Goal: Check status: Check status

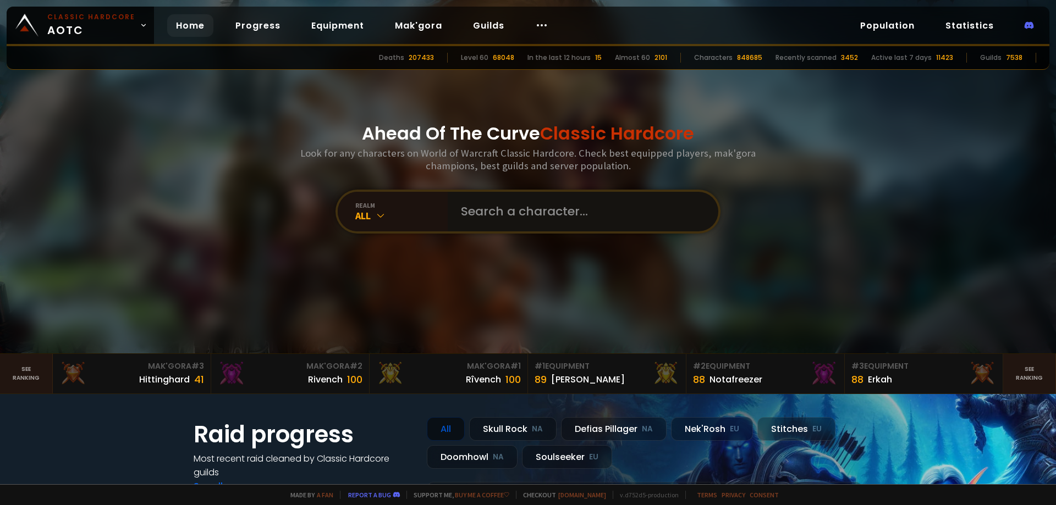
click at [487, 219] on input "text" at bounding box center [579, 212] width 251 height 40
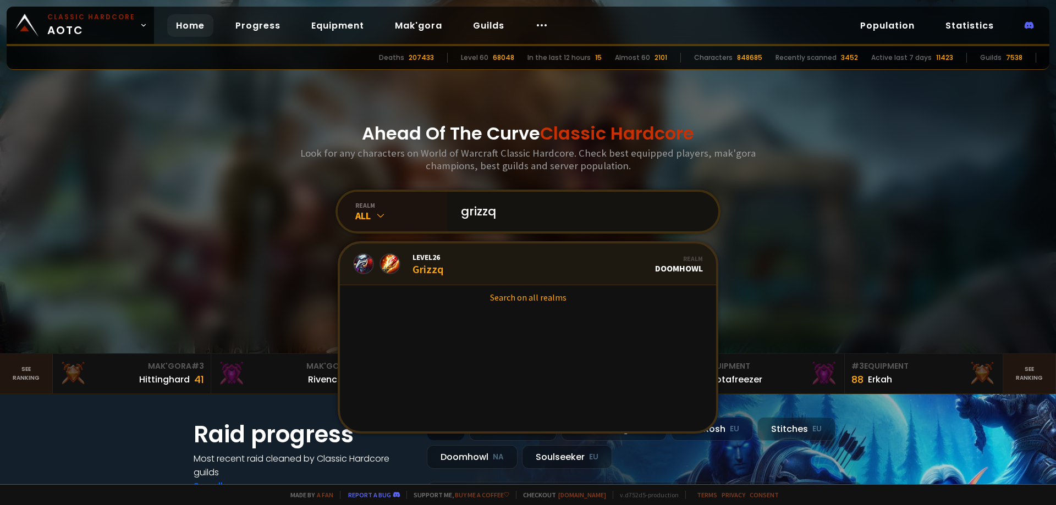
type input "grizzq"
click at [455, 262] on link "Level 26 Grizzq Realm Doomhowl" at bounding box center [528, 265] width 376 height 42
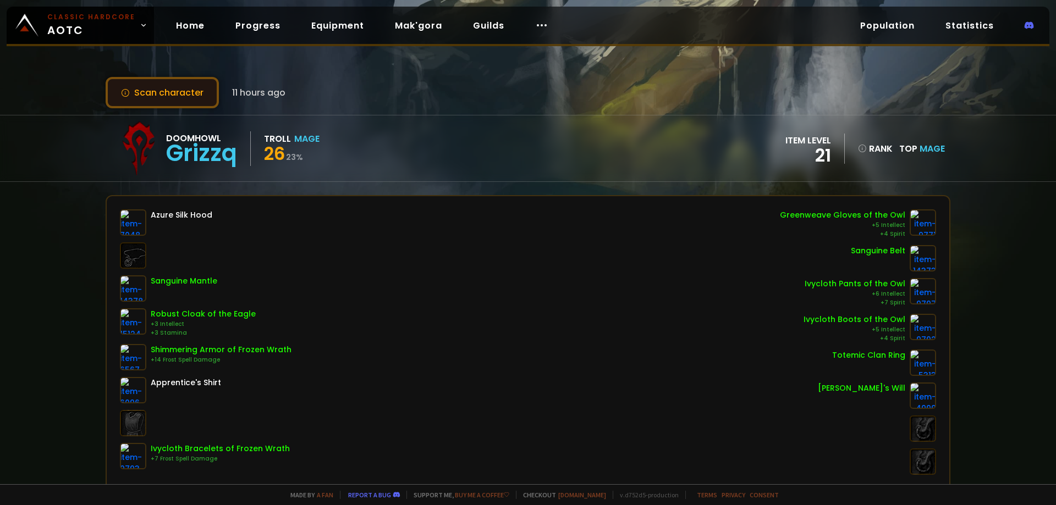
click at [215, 101] on button "Scan character" at bounding box center [162, 92] width 113 height 31
